Goal: Information Seeking & Learning: Learn about a topic

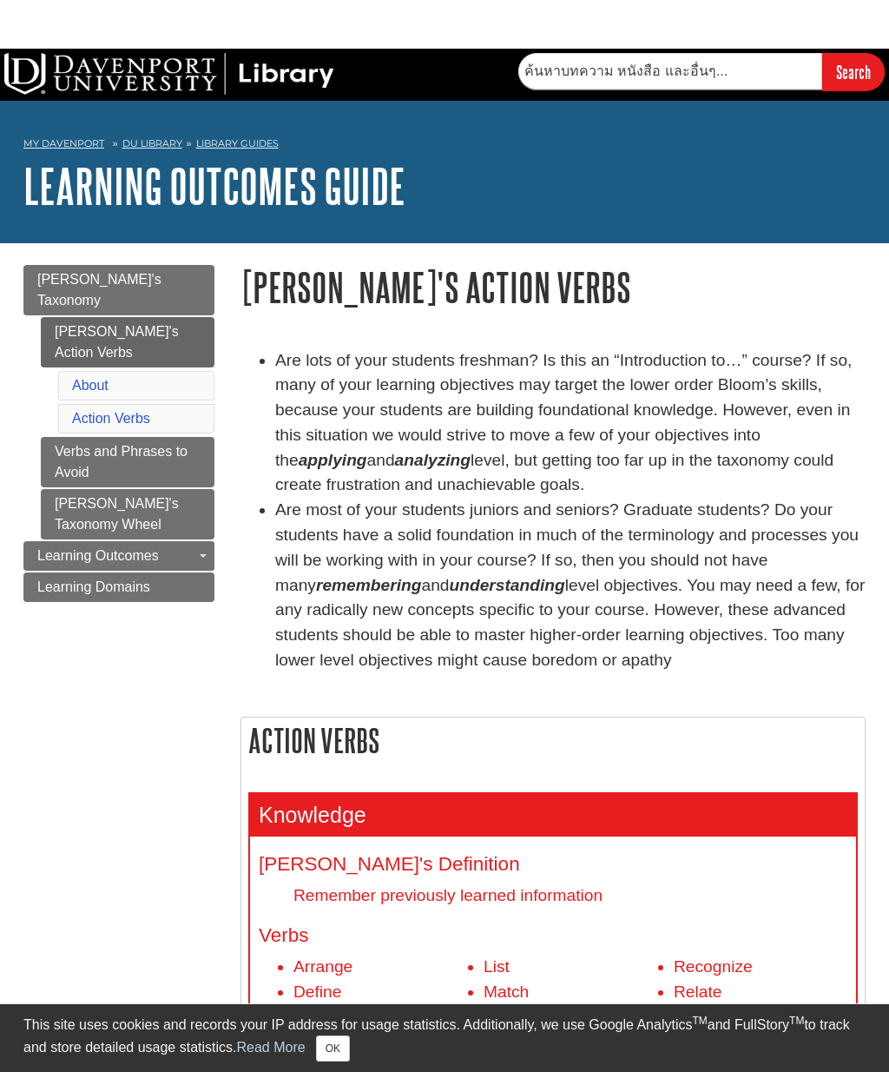
type input "ค้นหา"
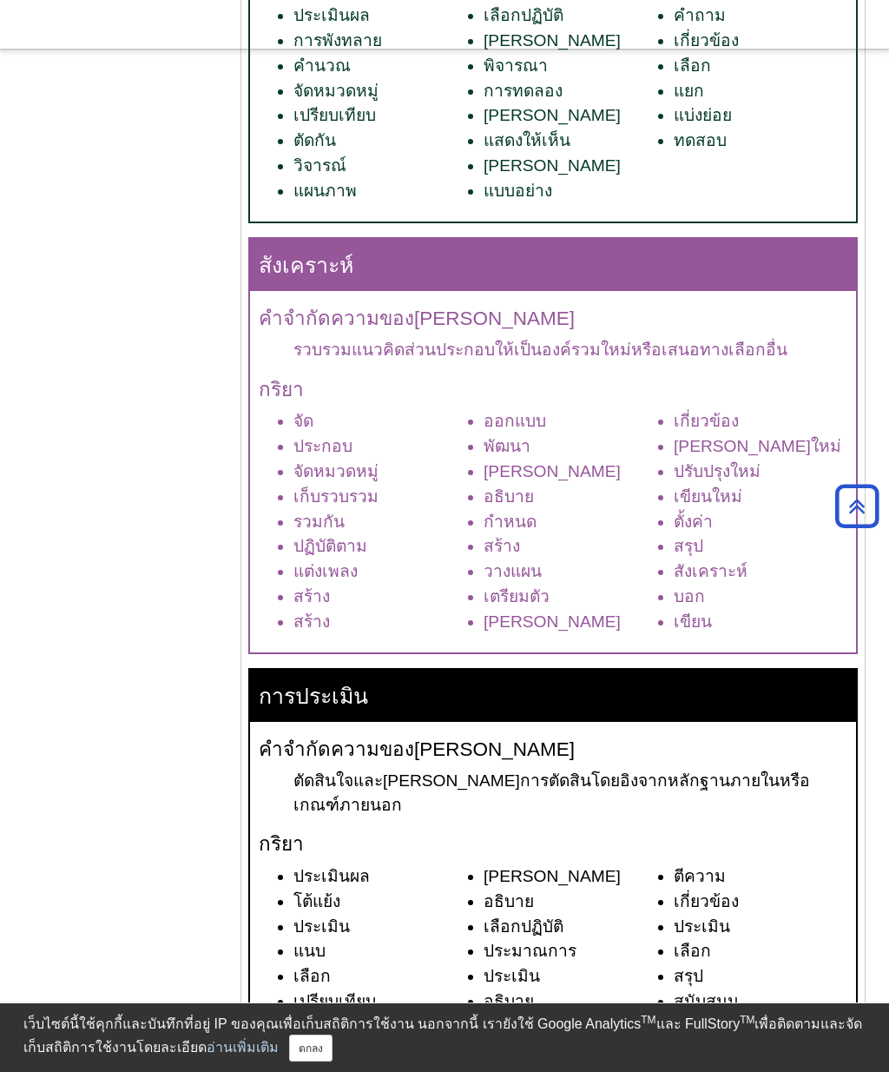
scroll to position [2418, 0]
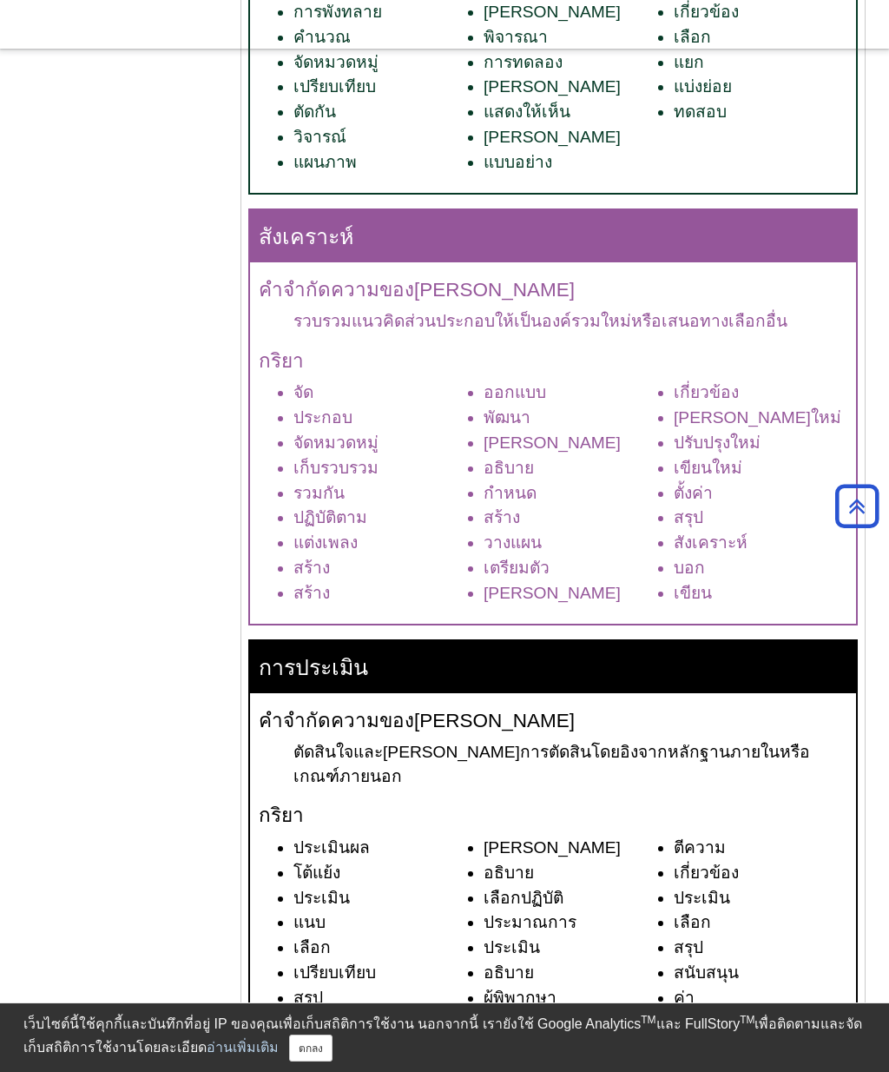
click at [408, 1071] on font "กริยาแสดงการกระทำของ[PERSON_NAME]" at bounding box center [454, 1089] width 321 height 18
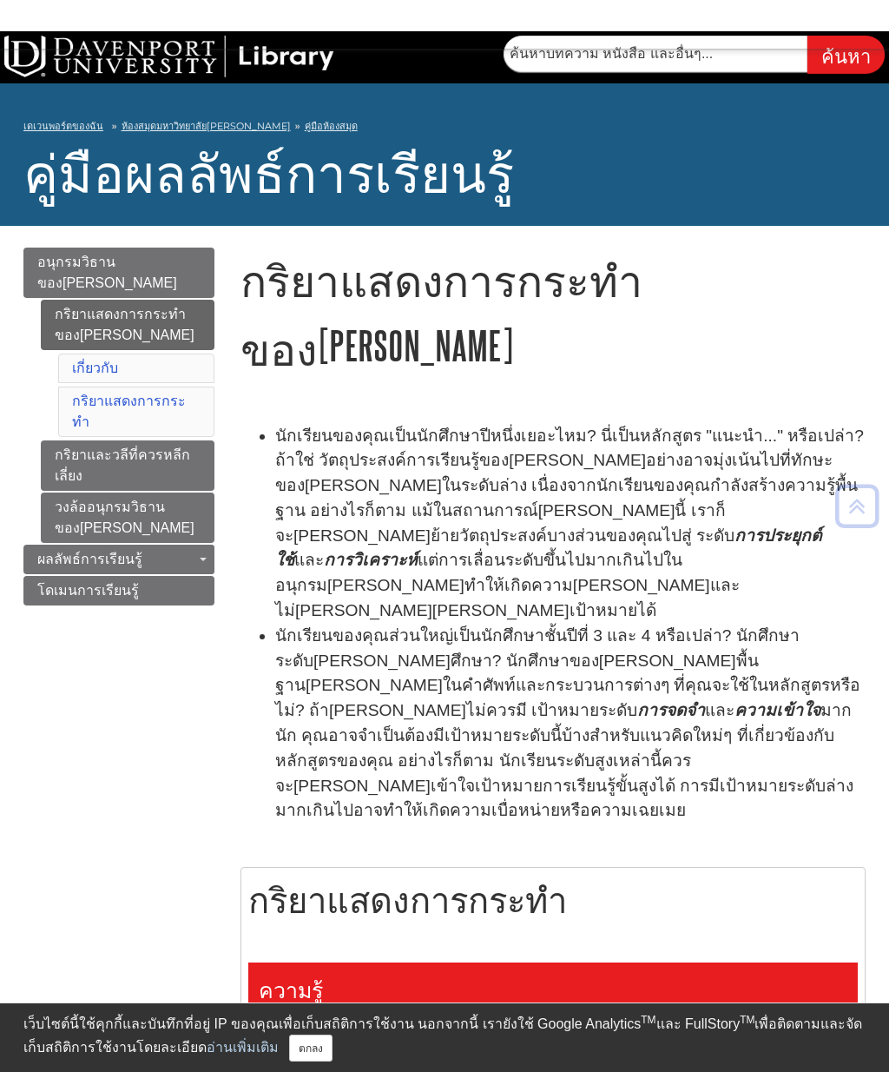
scroll to position [16, 0]
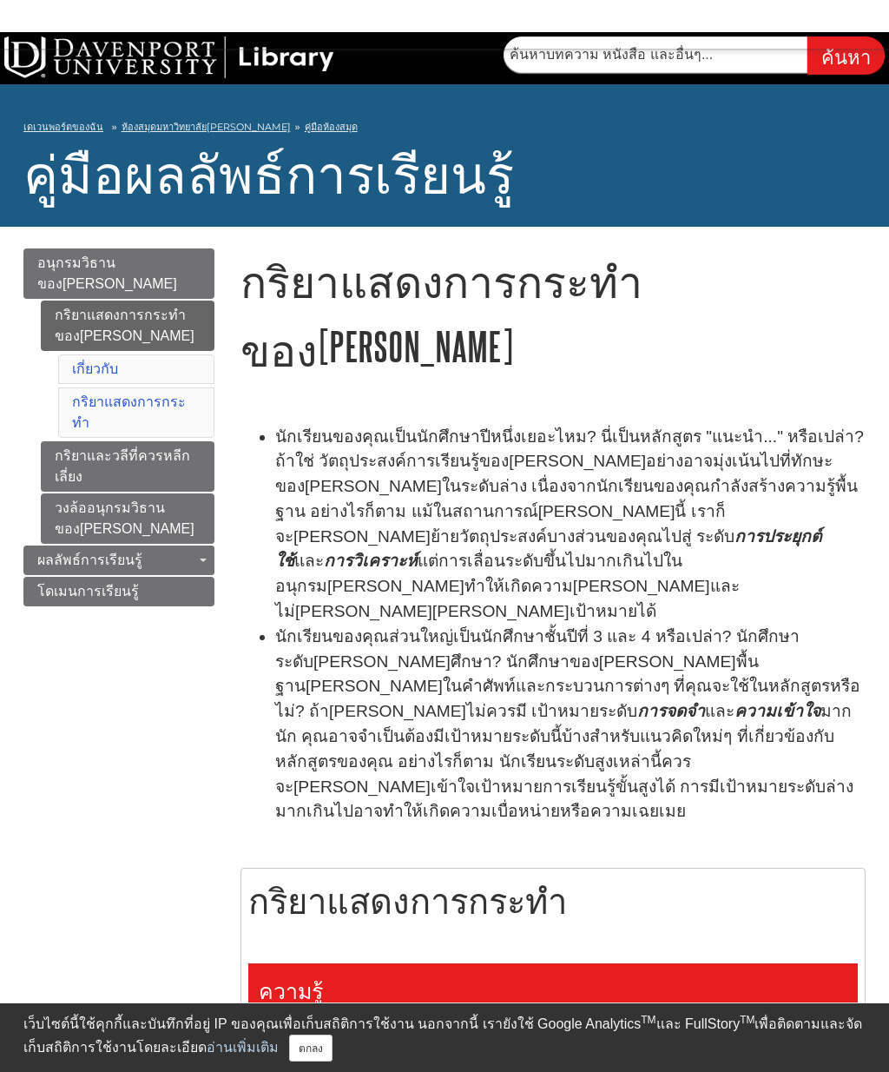
click at [94, 441] on link "กริยาและวลีที่ควรหลีกเลี่ยง" at bounding box center [128, 466] width 174 height 50
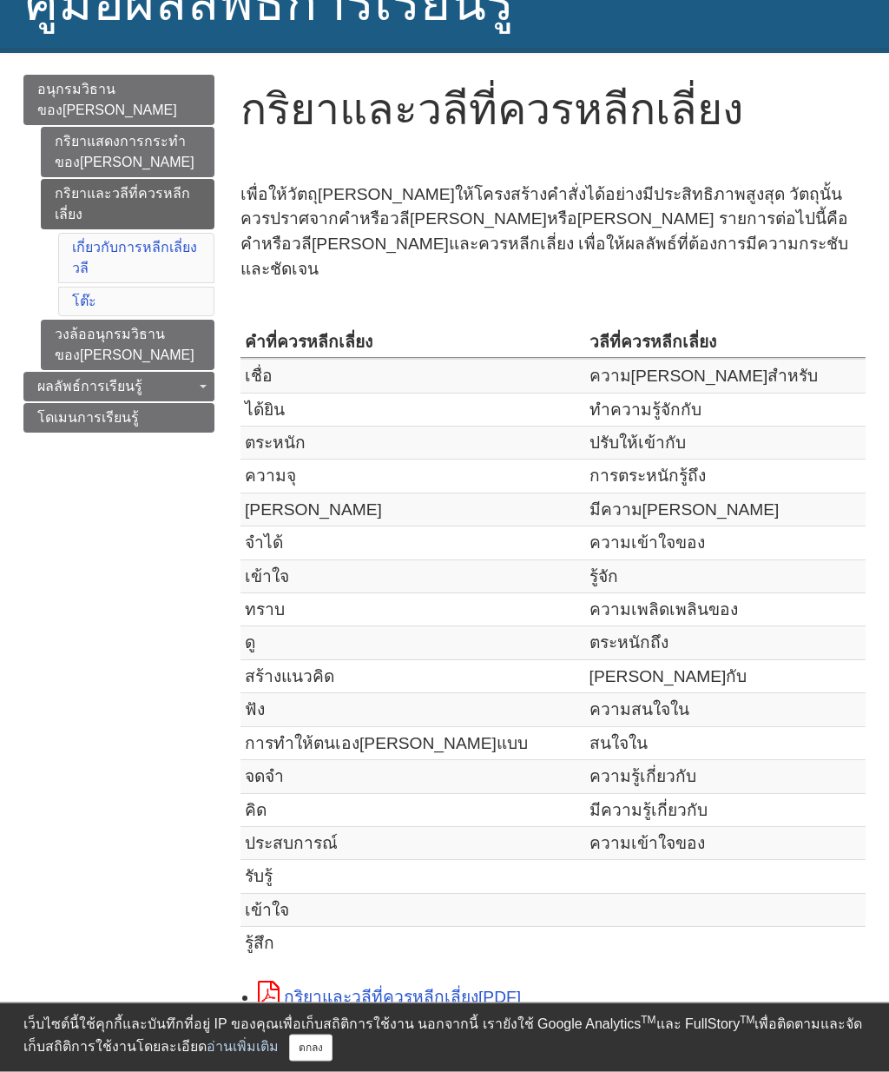
scroll to position [192, 0]
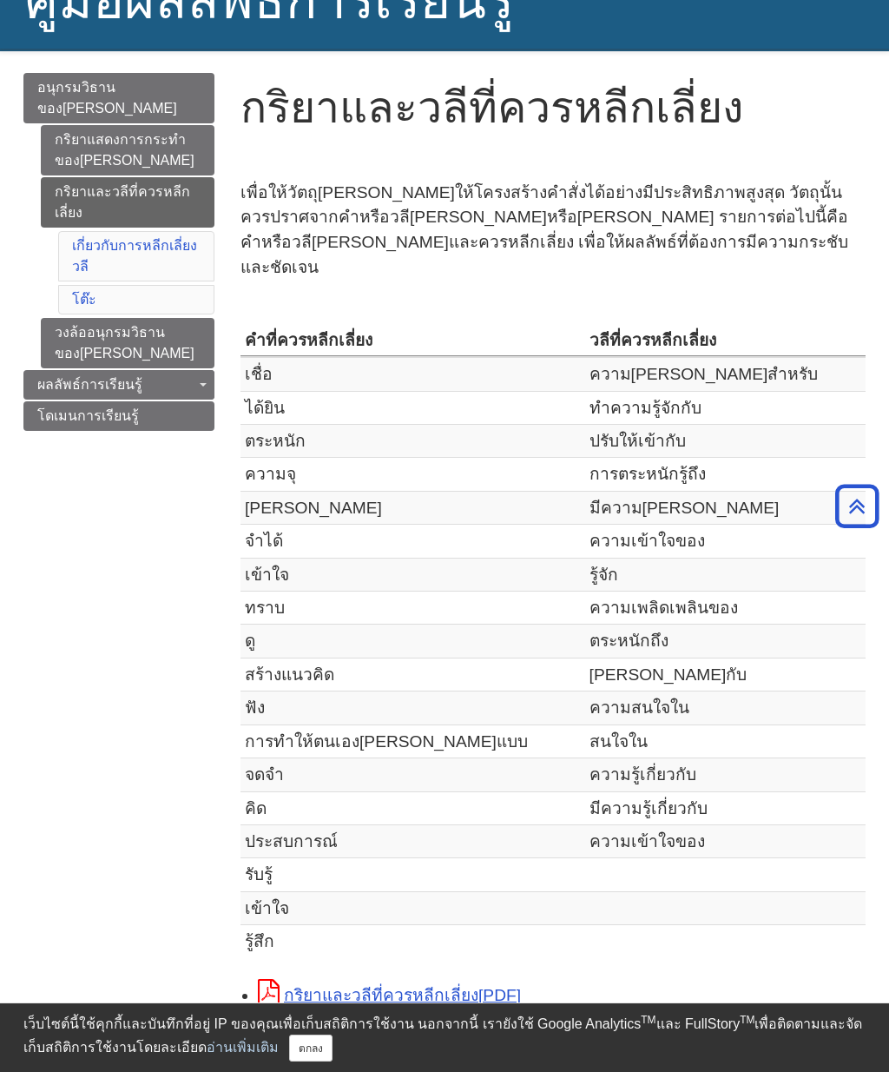
click at [138, 329] on link "วงล้ออนุกรมวิธานของ[PERSON_NAME]" at bounding box center [128, 343] width 174 height 50
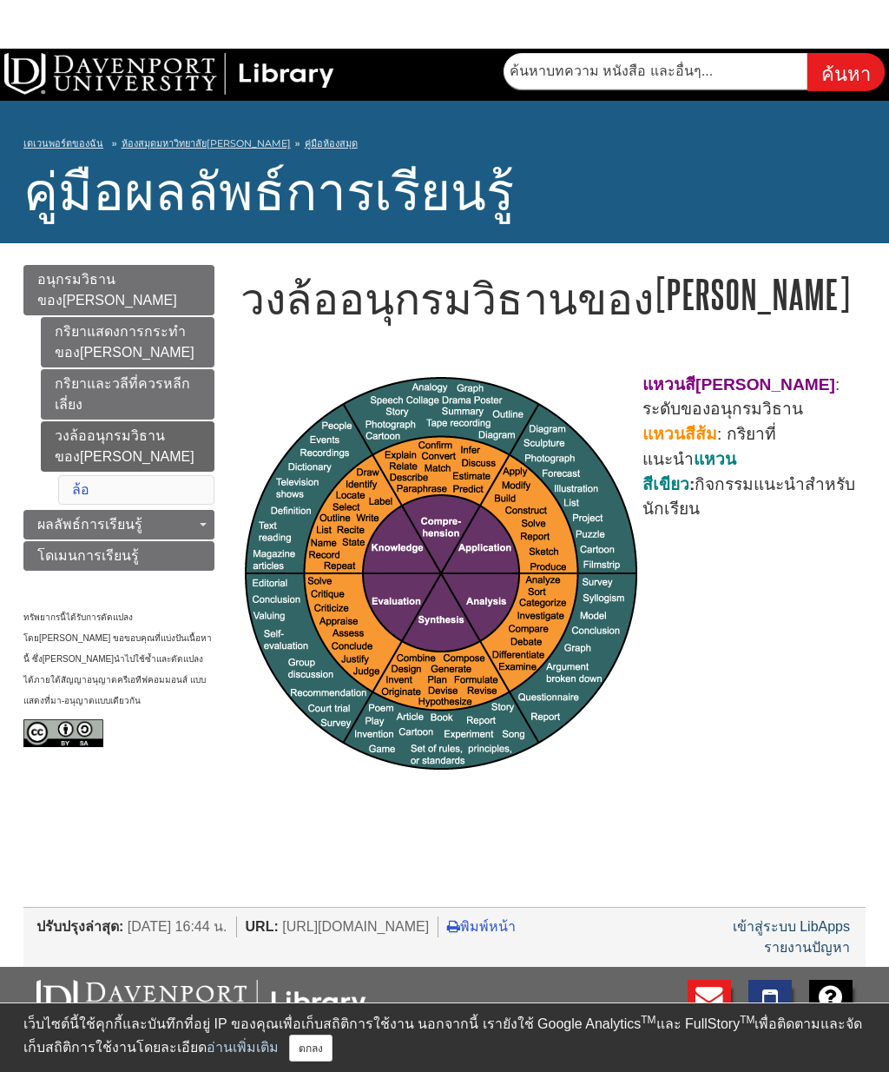
click at [203, 510] on link "สลับเมนูแบบดรอปดาวน์" at bounding box center [202, 525] width 24 height 30
click at [161, 505] on div "เมนูหน้าคำแนะนำ" at bounding box center [444, 536] width 889 height 1072
click at [161, 541] on link "โดเมนการเรียนรู้" at bounding box center [118, 556] width 191 height 30
click at [162, 543] on link "โดเมนการเรียนรู้" at bounding box center [118, 556] width 191 height 30
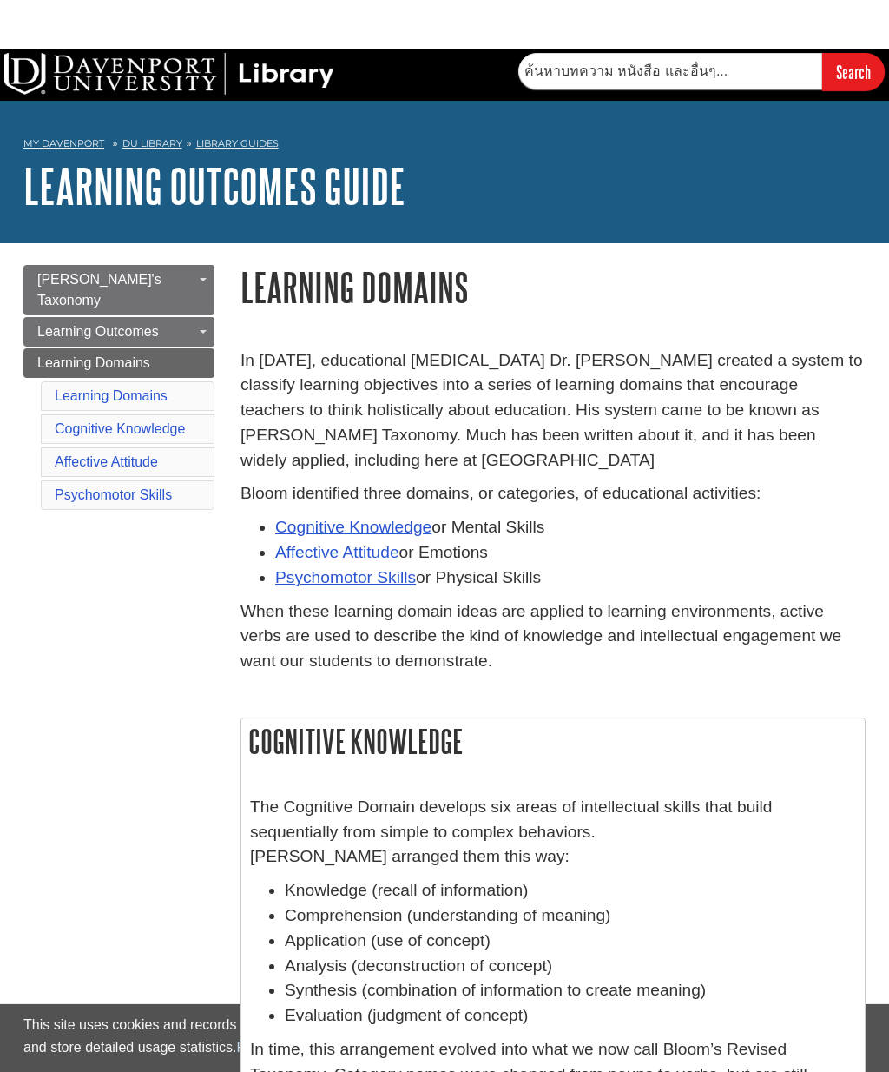
type input "ค้นหา"
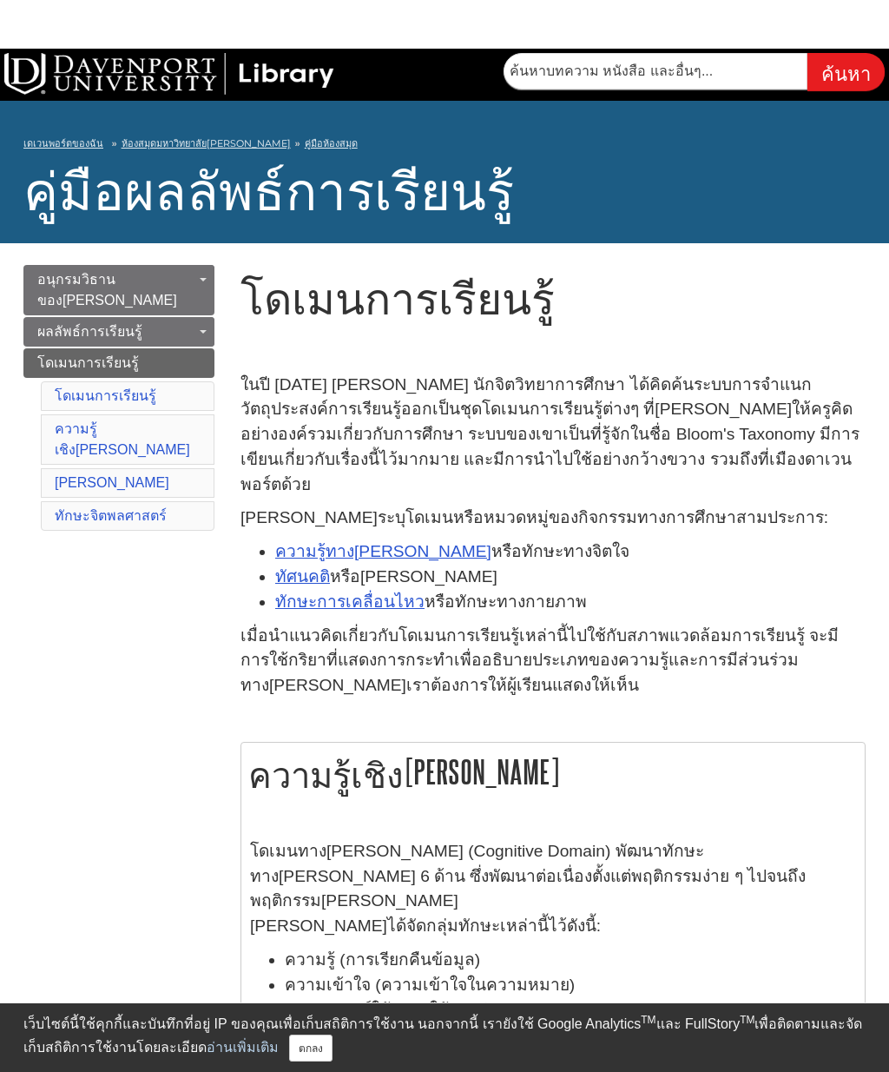
click at [340, 542] on font "ความรู้ทางปัญญา" at bounding box center [383, 551] width 216 height 18
click at [0, 0] on font "กริยาแสดงการกระทำของ[PERSON_NAME]" at bounding box center [0, 0] width 0 height 0
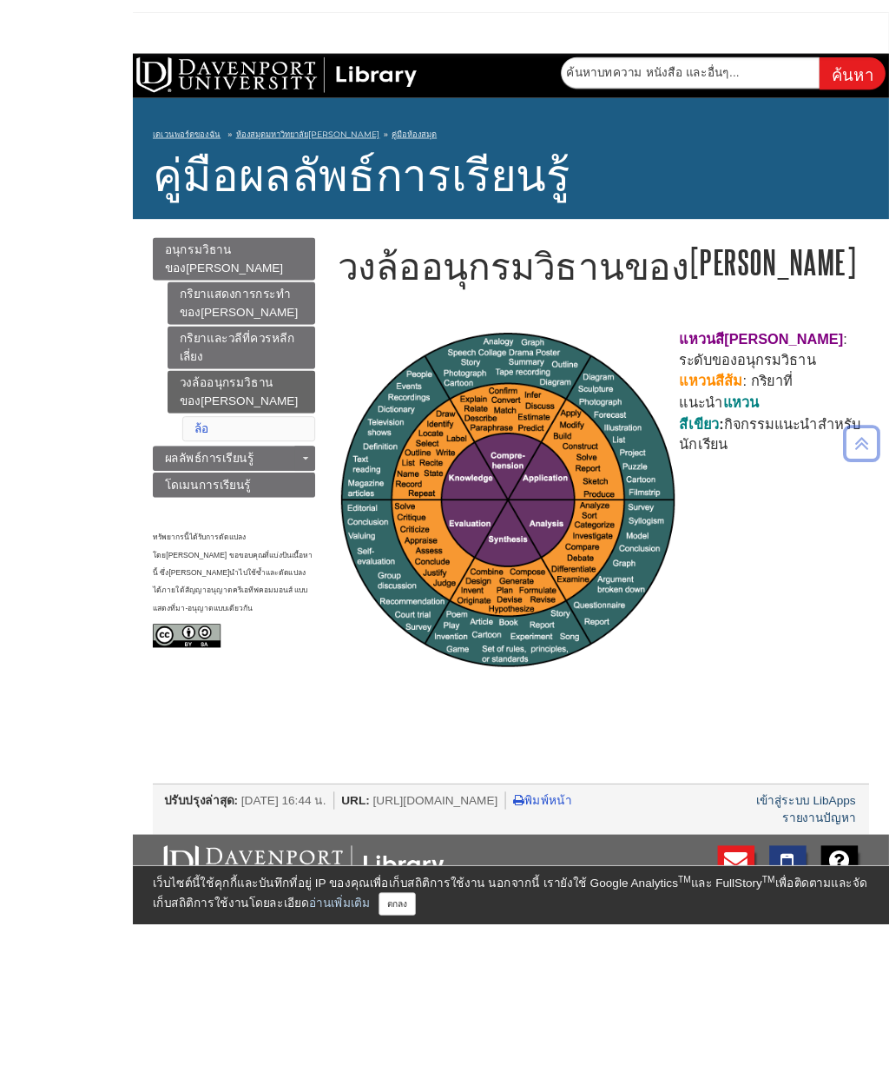
scroll to position [133, 0]
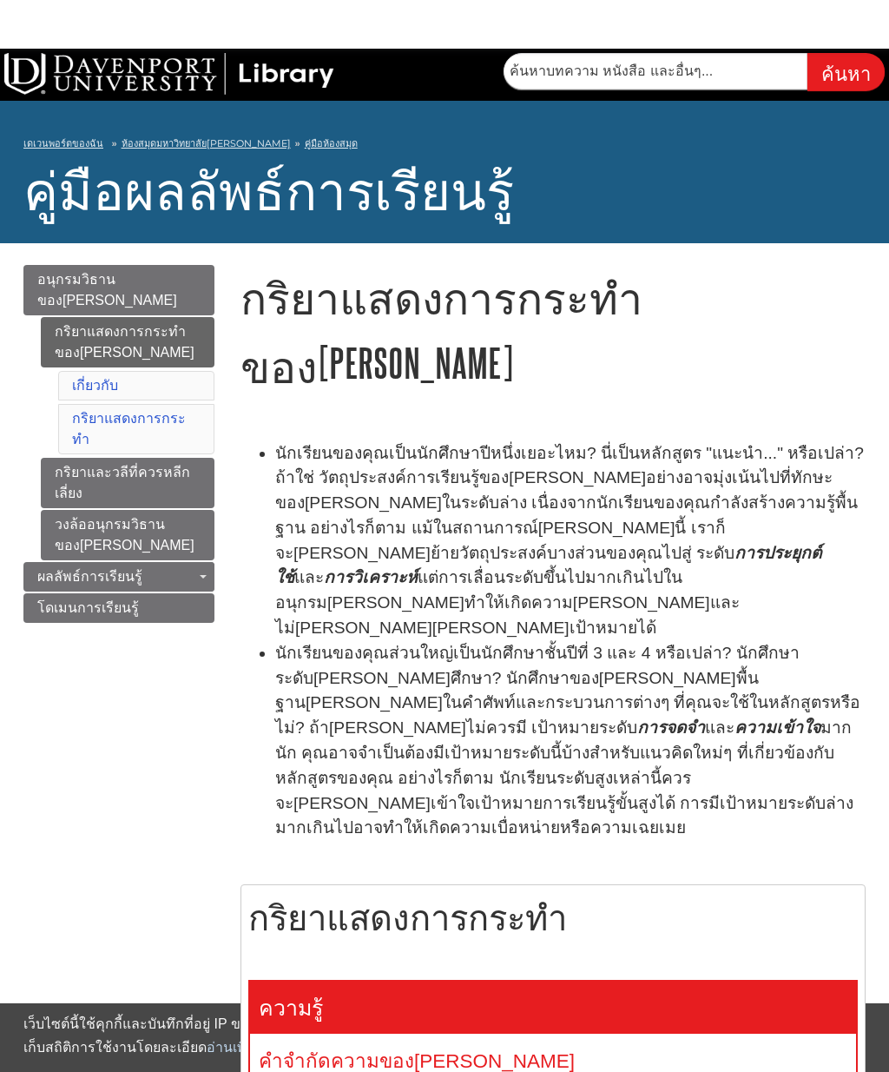
scroll to position [16, 0]
